Goal: Obtain resource: Download file/media

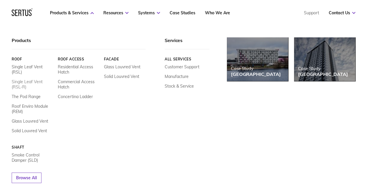
scroll to position [87, 0]
click at [35, 128] on link "Solid Louvred Vent" at bounding box center [29, 130] width 35 height 5
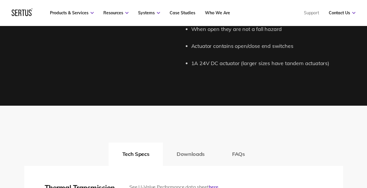
scroll to position [846, 0]
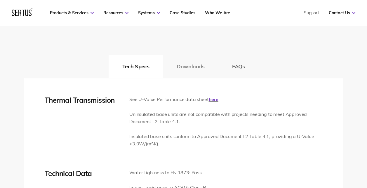
click at [189, 67] on button "Downloads" at bounding box center [190, 66] width 55 height 23
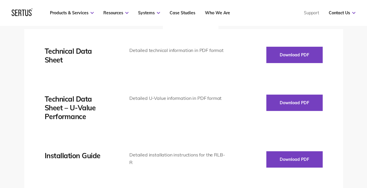
scroll to position [904, 0]
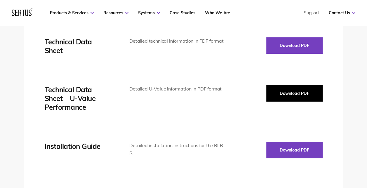
click at [298, 90] on button "Download PDF" at bounding box center [294, 93] width 56 height 16
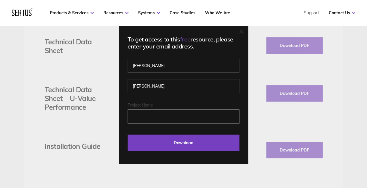
click at [149, 114] on input "Project Name" at bounding box center [183, 116] width 112 height 14
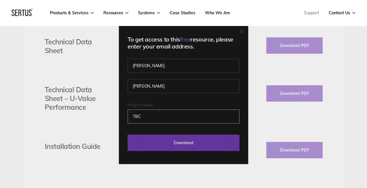
type input "TBC"
click at [165, 140] on input "Download" at bounding box center [183, 142] width 112 height 16
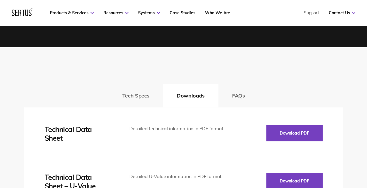
scroll to position [875, 0]
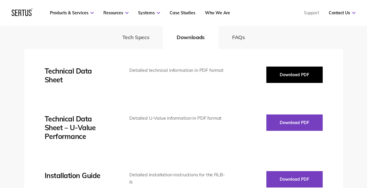
click at [310, 73] on button "Download PDF" at bounding box center [294, 74] width 56 height 16
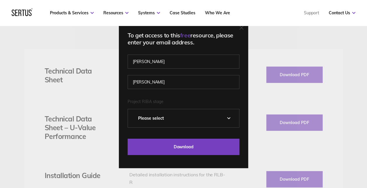
click at [180, 121] on select "Please Select 0 – Strategic Definition 1 - Preparation & Brief 2 - Concept Desi…" at bounding box center [183, 118] width 111 height 18
click at [180, 119] on select "Please Select 0 – Strategic Definition 1 - Preparation & Brief 2 - Concept Desi…" at bounding box center [183, 118] width 111 height 18
click at [169, 118] on select "Please Select 0 – Strategic Definition 1 - Preparation & Brief 2 - Concept Desi…" at bounding box center [183, 118] width 111 height 18
click at [170, 116] on select "Please Select 0 – Strategic Definition 1 - Preparation & Brief 2 - Concept Desi…" at bounding box center [183, 118] width 111 height 18
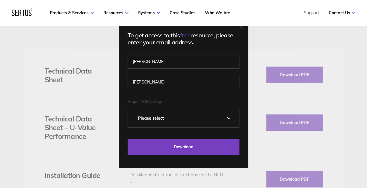
select select "5 - Construction"
click at [130, 109] on select "Please Select 0 – Strategic Definition 1 - Preparation & Brief 2 - Concept Desi…" at bounding box center [183, 118] width 111 height 18
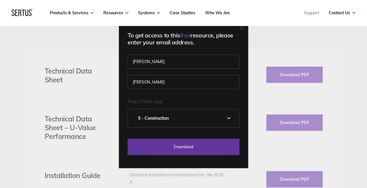
click at [188, 142] on input "Download" at bounding box center [183, 147] width 112 height 16
